Goal: Transaction & Acquisition: Purchase product/service

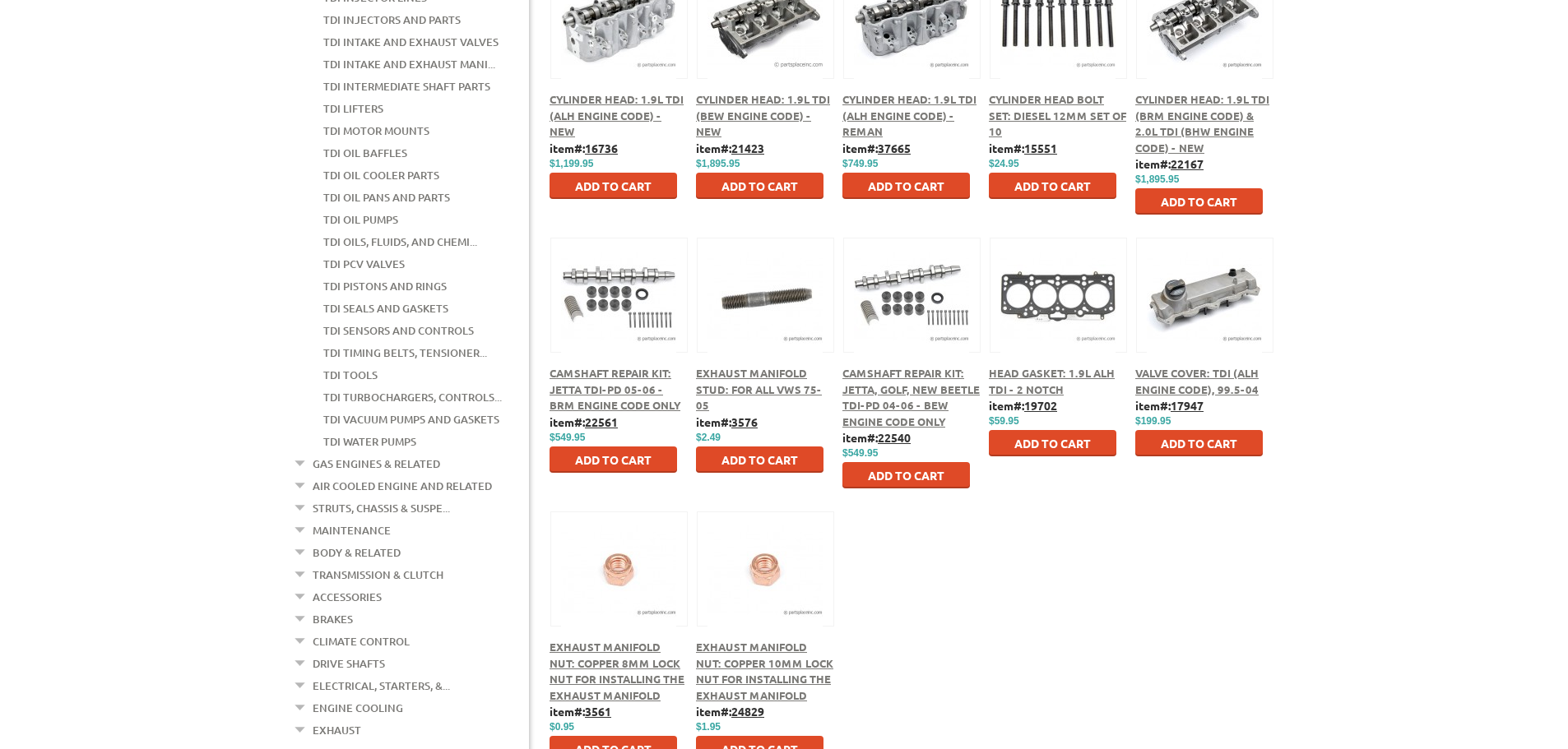
scroll to position [247, 0]
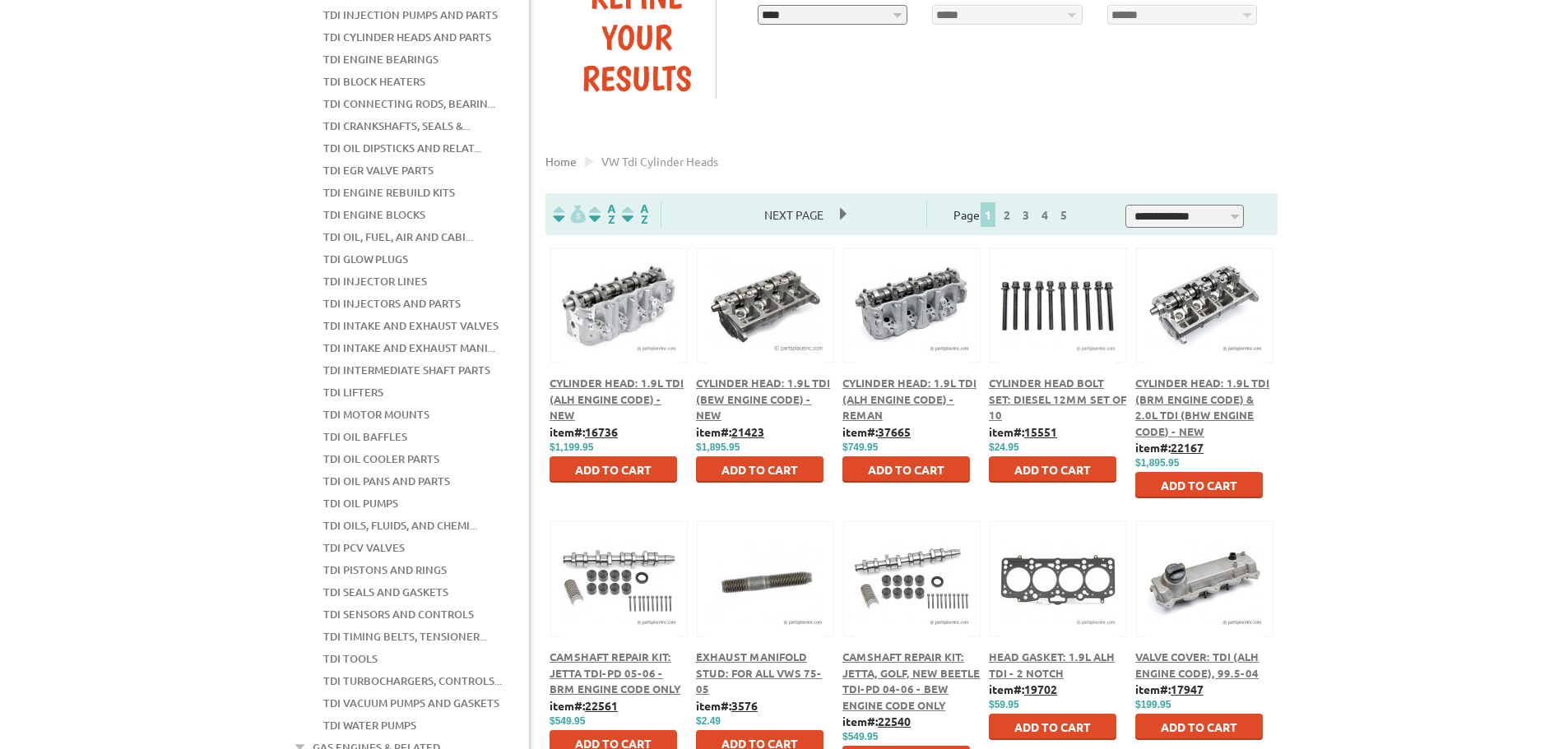
click at [586, 383] on span "Cylinder Head: 1.9L TDI (ALH Engine Code) - New" at bounding box center [616, 399] width 135 height 46
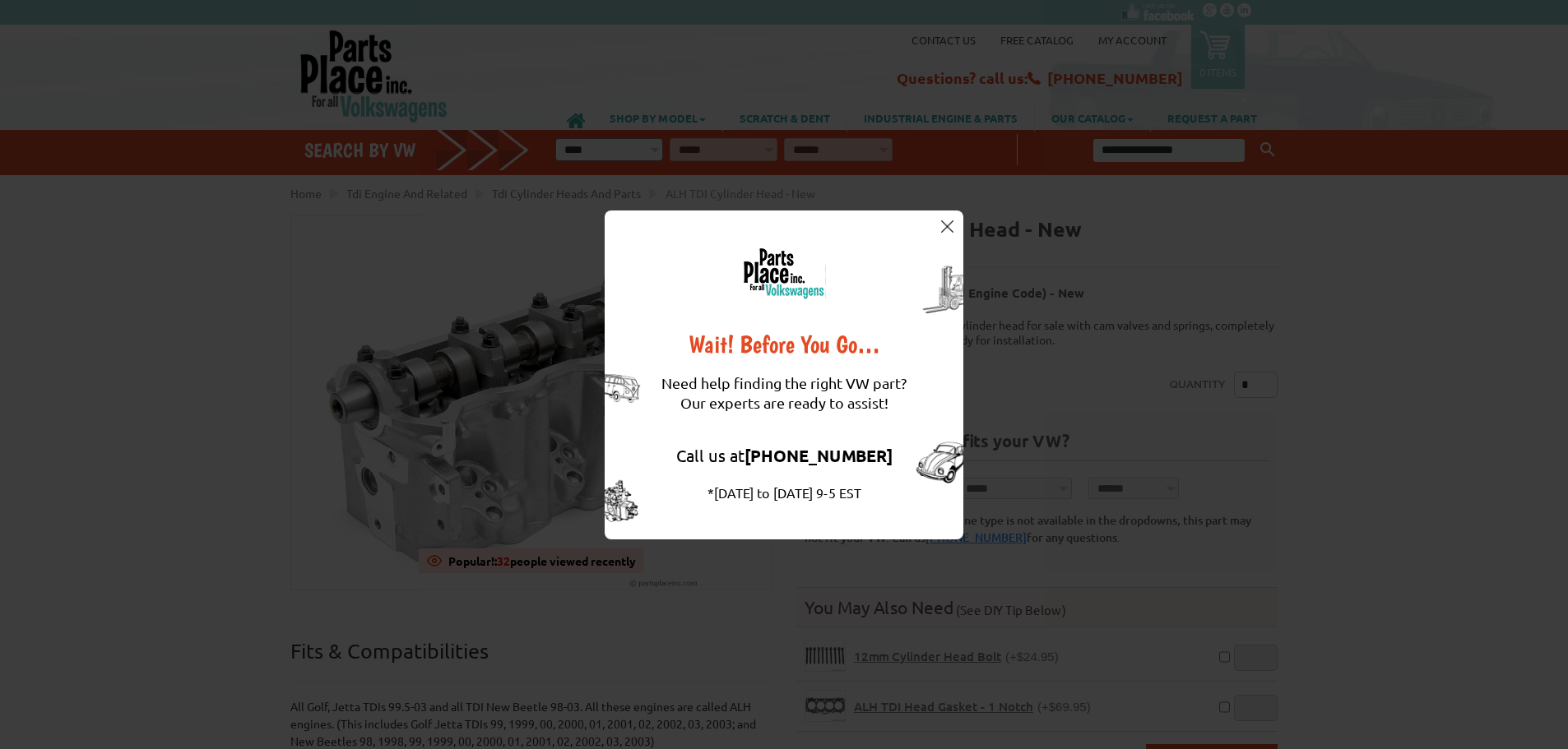
click at [952, 225] on img at bounding box center [947, 226] width 12 height 12
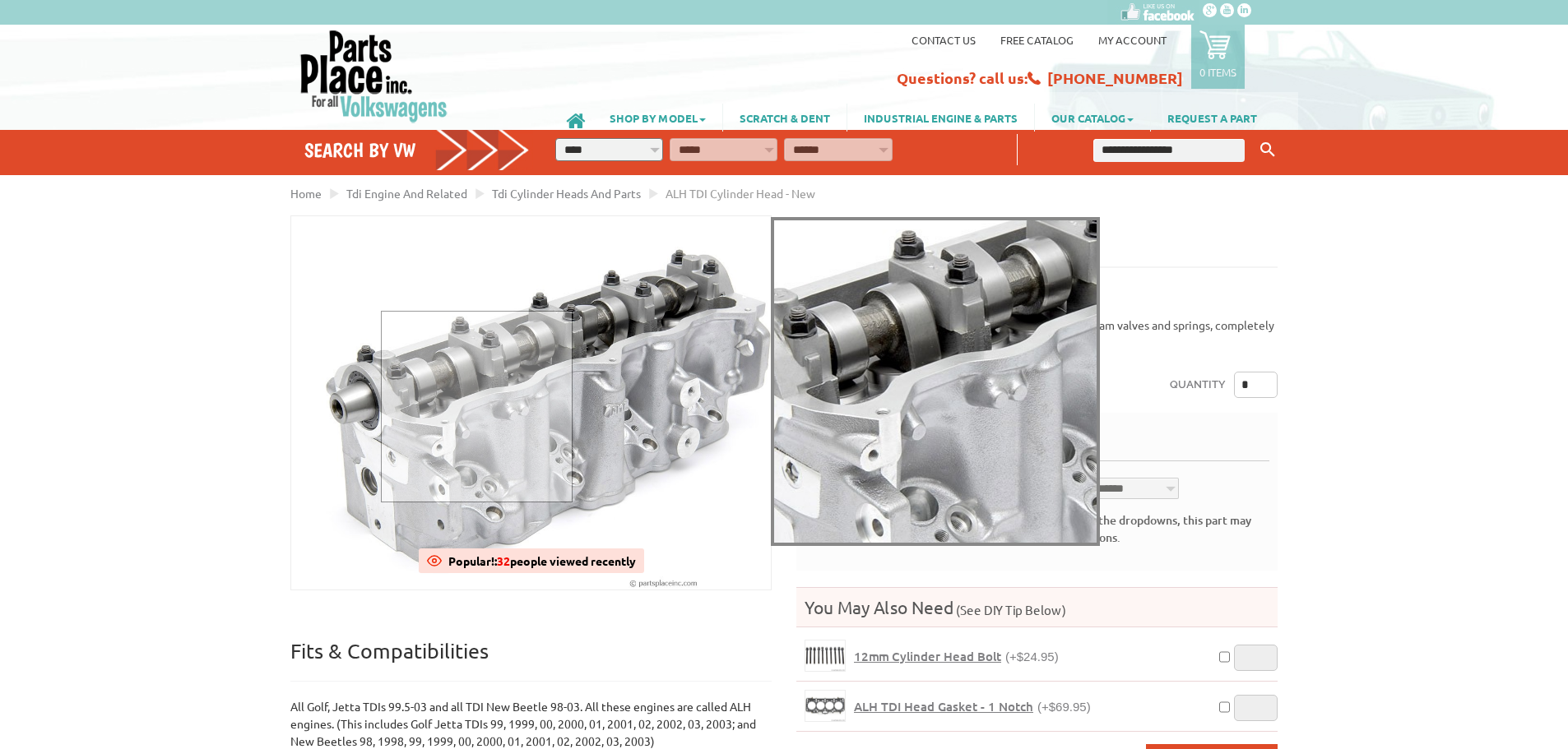
click at [475, 406] on div at bounding box center [477, 407] width 191 height 191
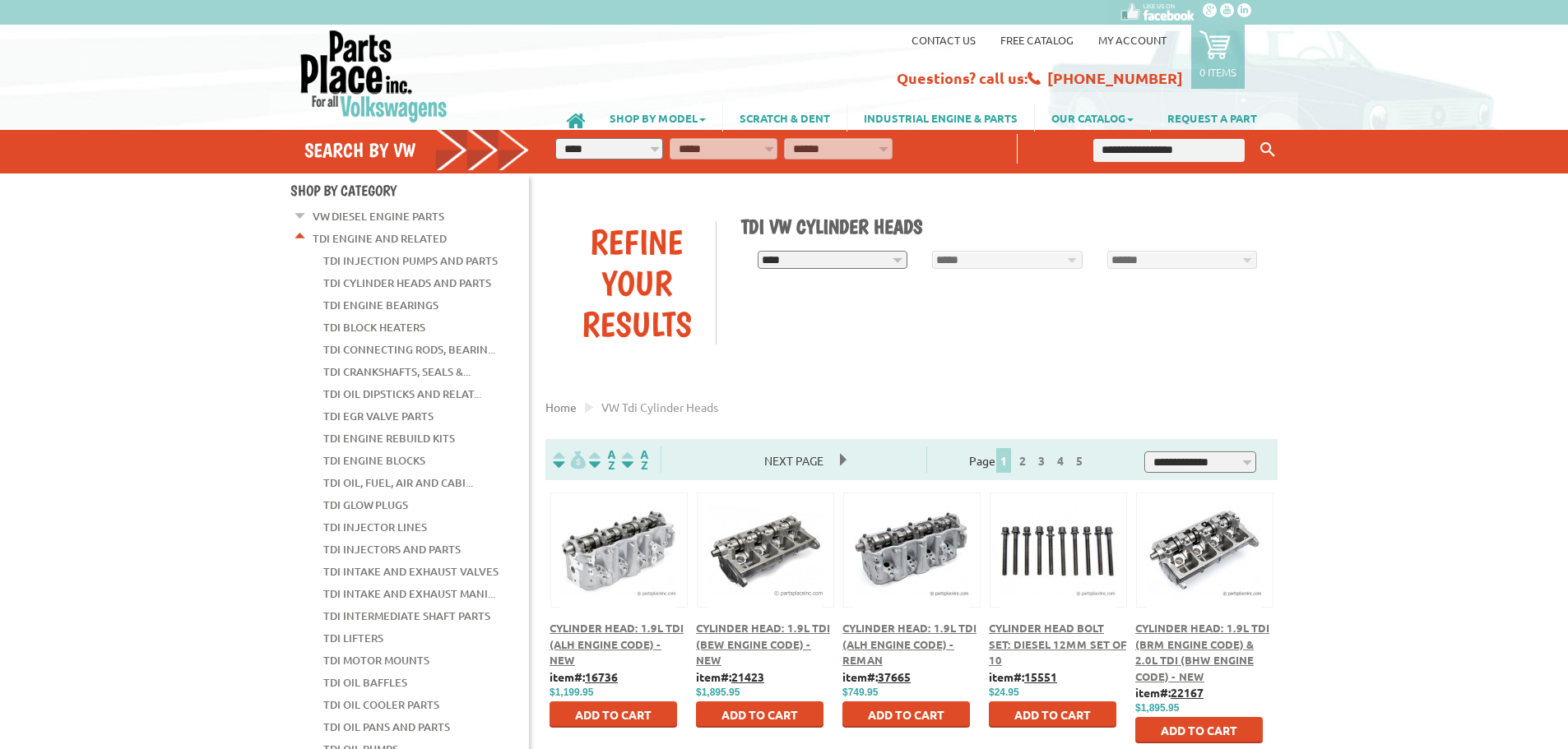
scroll to position [247, 0]
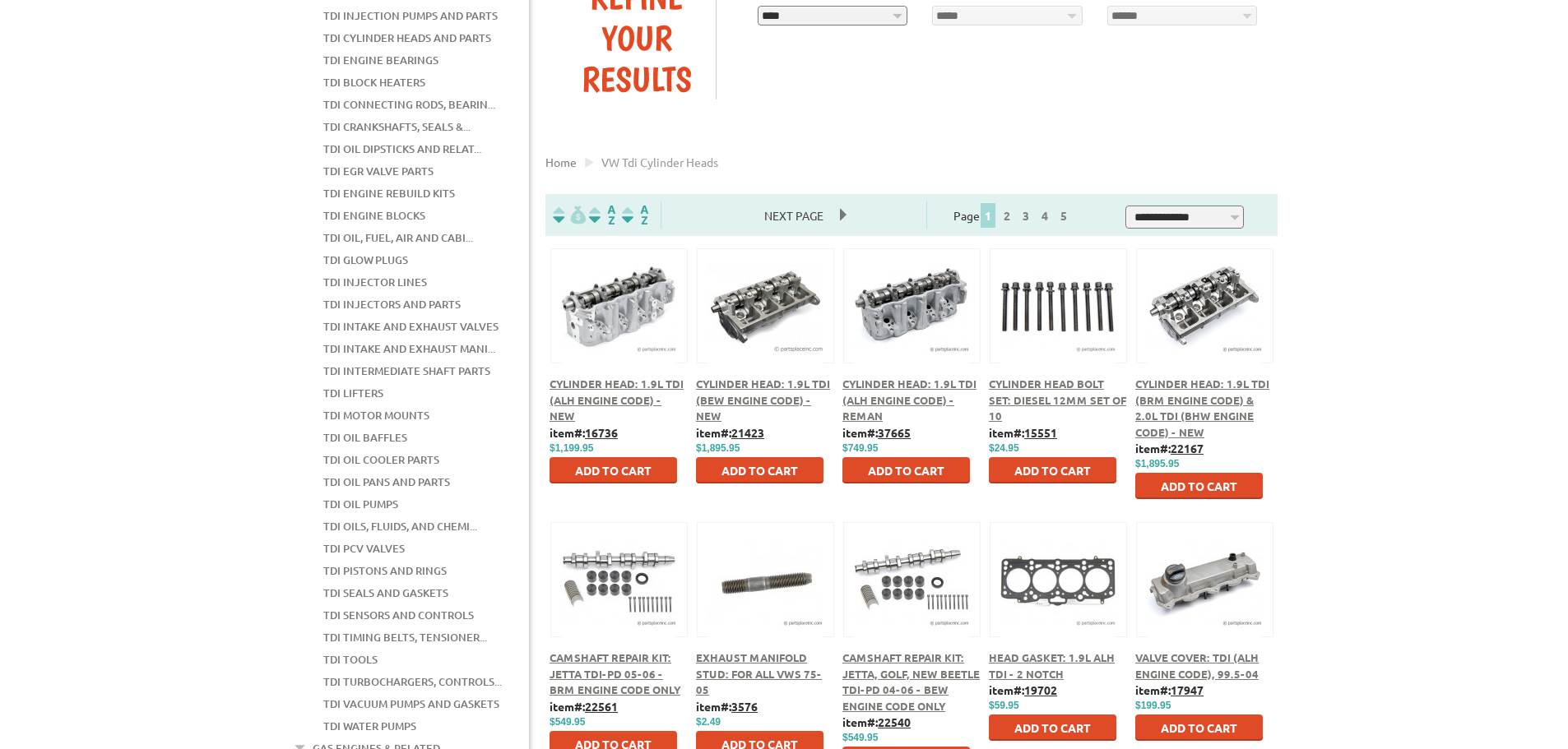
click at [722, 303] on button at bounding box center [765, 304] width 106 height 28
